Goal: Check status: Check status

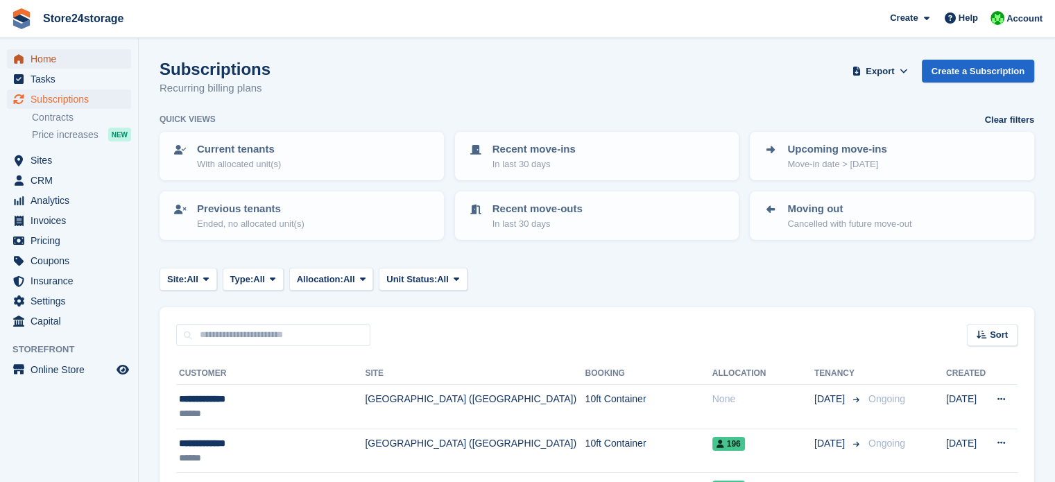
click at [38, 54] on span "Home" at bounding box center [72, 58] width 83 height 19
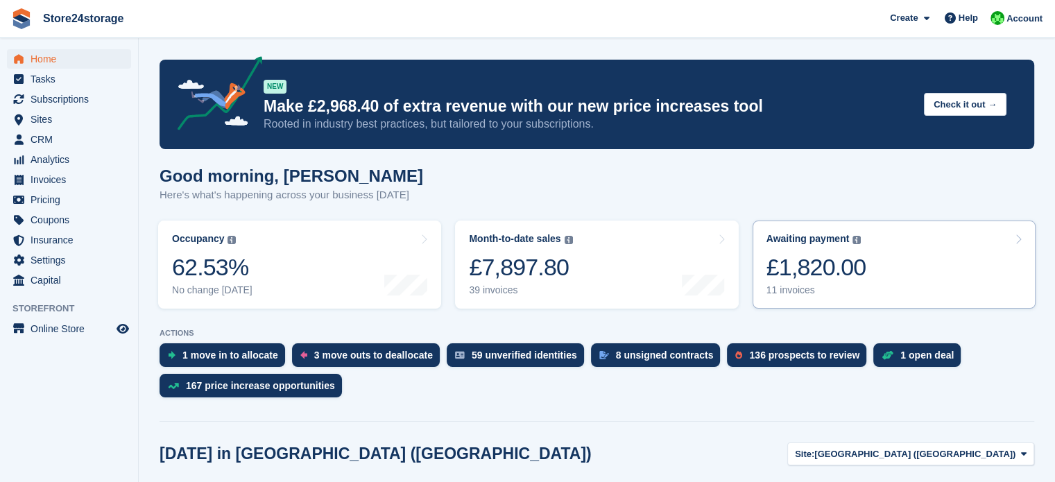
click at [917, 263] on link "Awaiting payment The total outstanding balance on all open invoices. £1,820.00 …" at bounding box center [893, 265] width 283 height 88
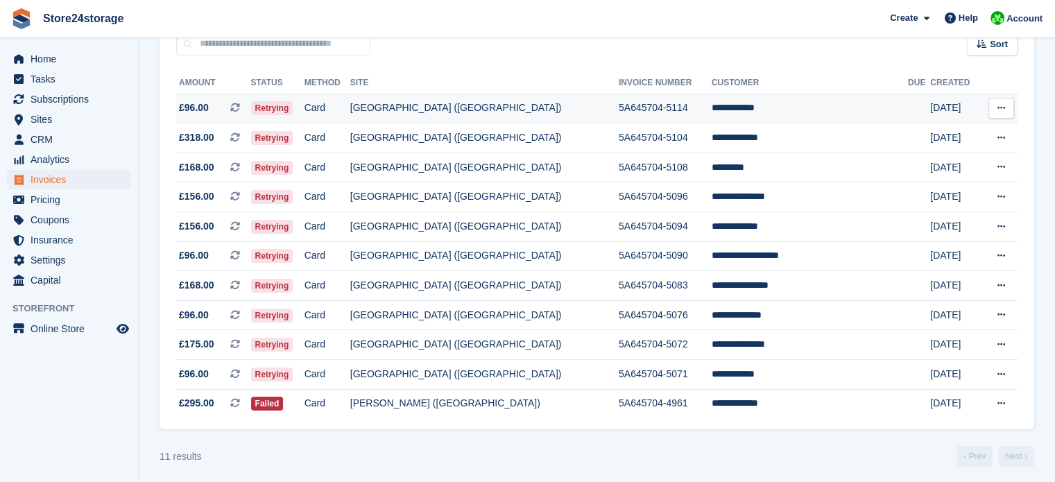
scroll to position [146, 0]
